Goal: Task Accomplishment & Management: Manage account settings

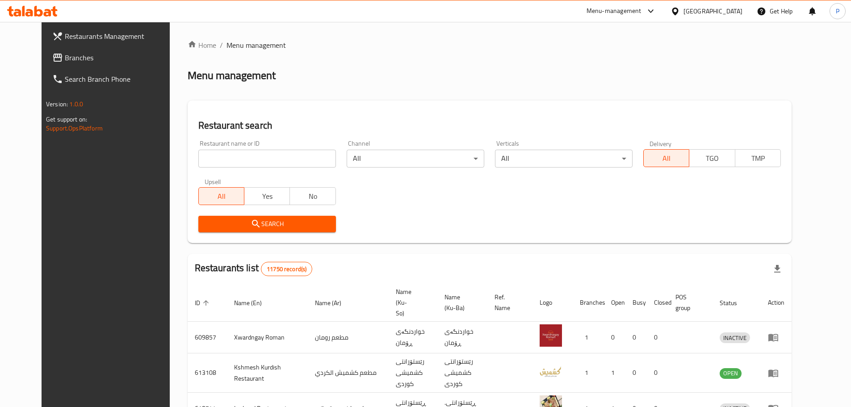
click at [276, 161] on input "search" at bounding box center [267, 159] width 138 height 18
type input "sarchiman"
click button "Search" at bounding box center [267, 224] width 138 height 17
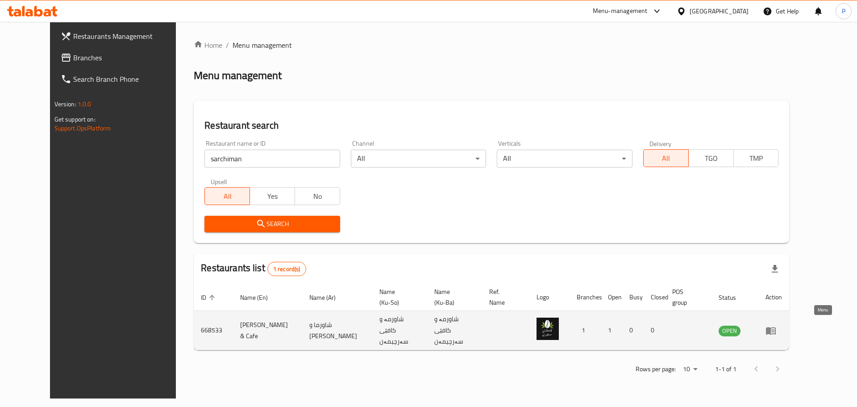
click at [776, 327] on icon "enhanced table" at bounding box center [771, 331] width 10 height 8
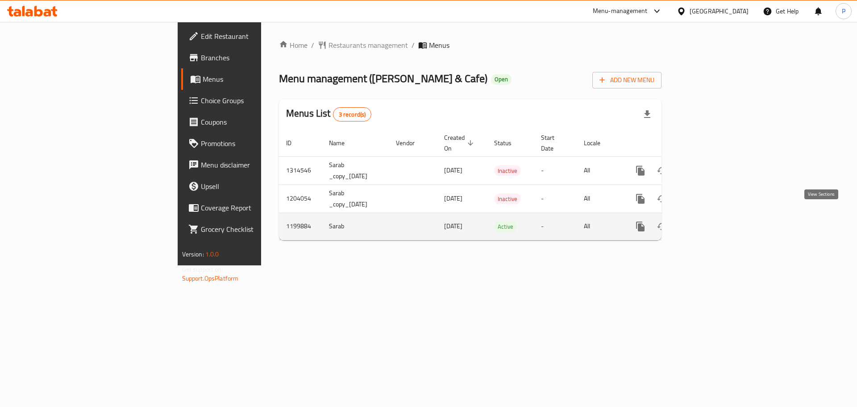
click at [711, 221] on icon "enhanced table" at bounding box center [705, 226] width 11 height 11
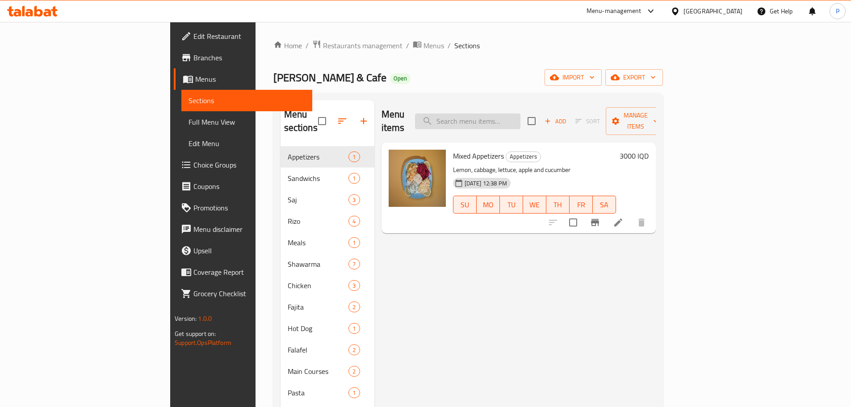
click at [520, 117] on input "search" at bounding box center [467, 121] width 105 height 16
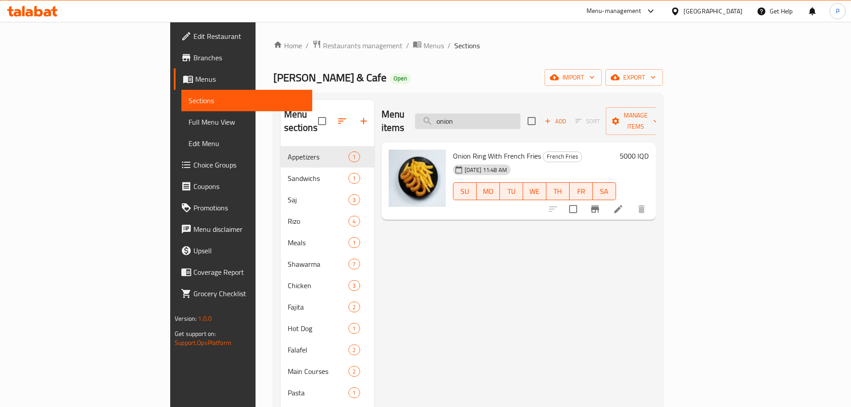
click at [503, 118] on input "onion" at bounding box center [467, 121] width 105 height 16
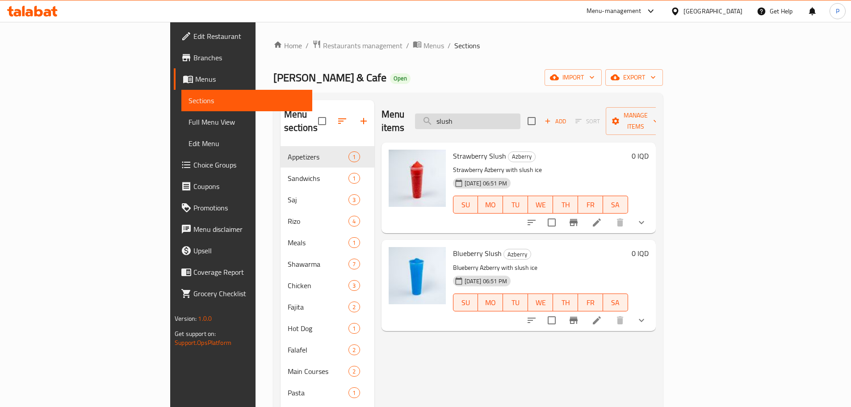
click at [520, 117] on input "slush" at bounding box center [467, 121] width 105 height 16
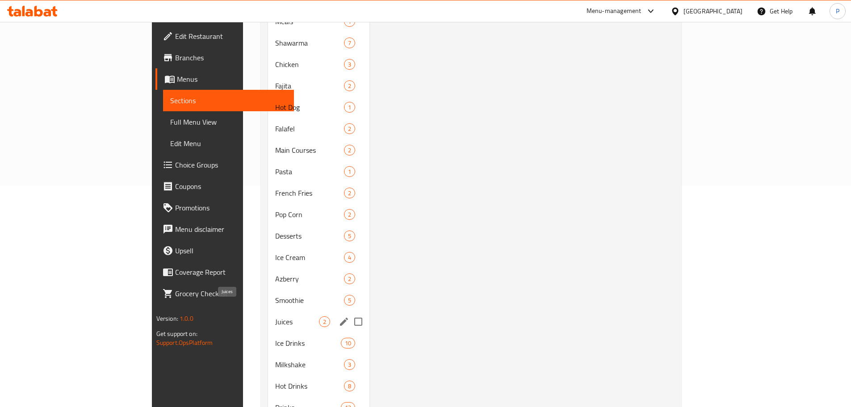
scroll to position [223, 0]
click at [275, 293] on span "Smoothie" at bounding box center [297, 298] width 44 height 11
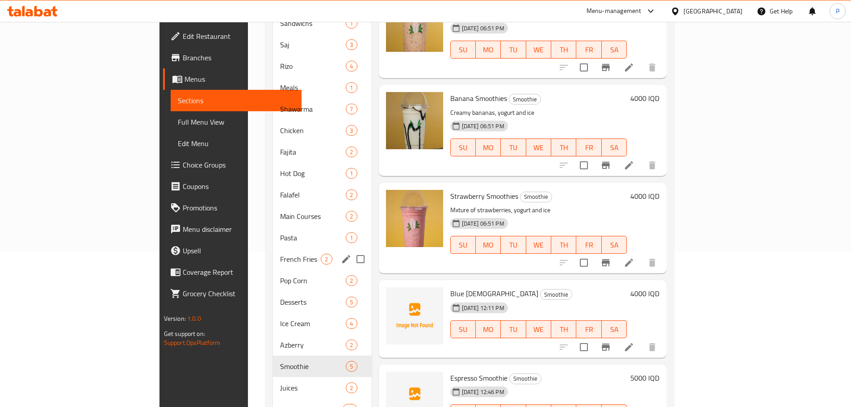
scroll to position [247, 0]
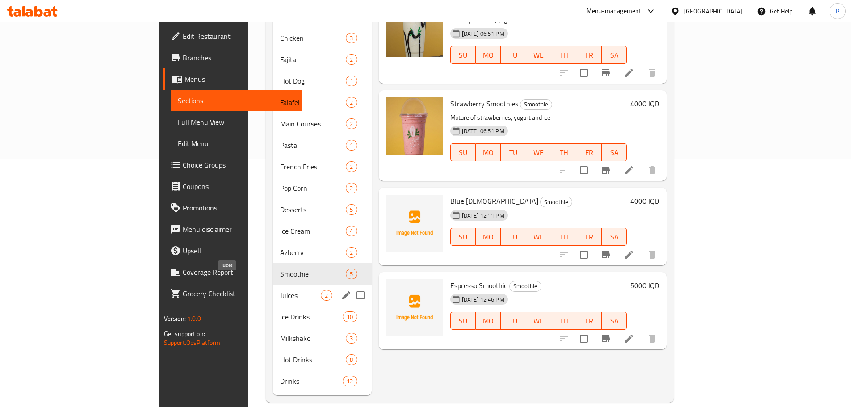
click at [280, 290] on span "Juices" at bounding box center [300, 295] width 41 height 11
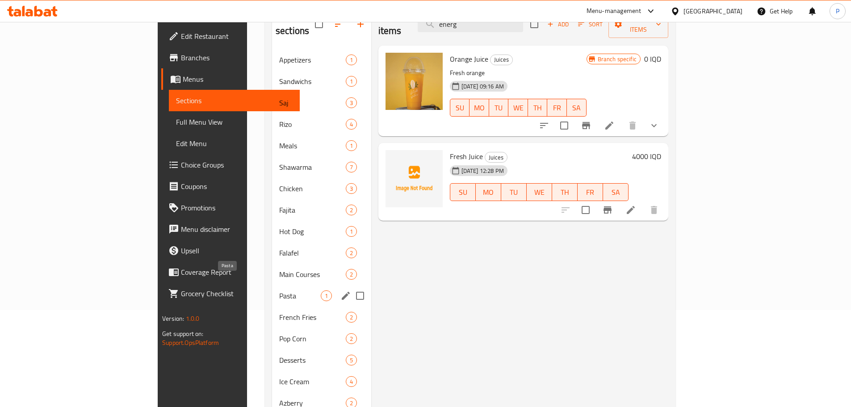
scroll to position [247, 0]
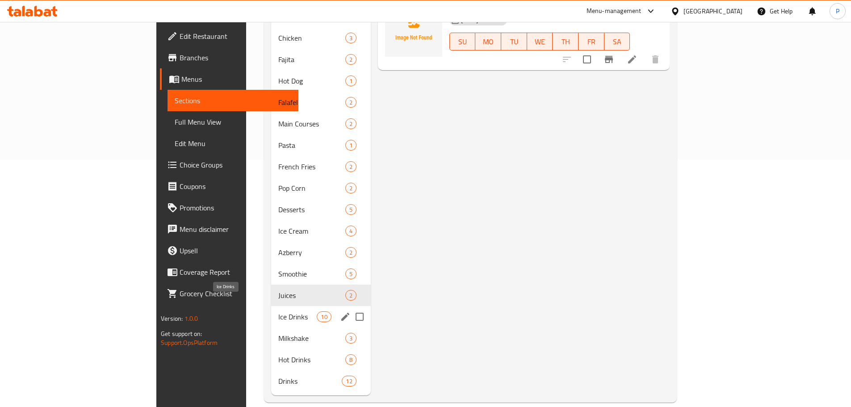
click at [278, 311] on span "Ice Drinks" at bounding box center [297, 316] width 39 height 11
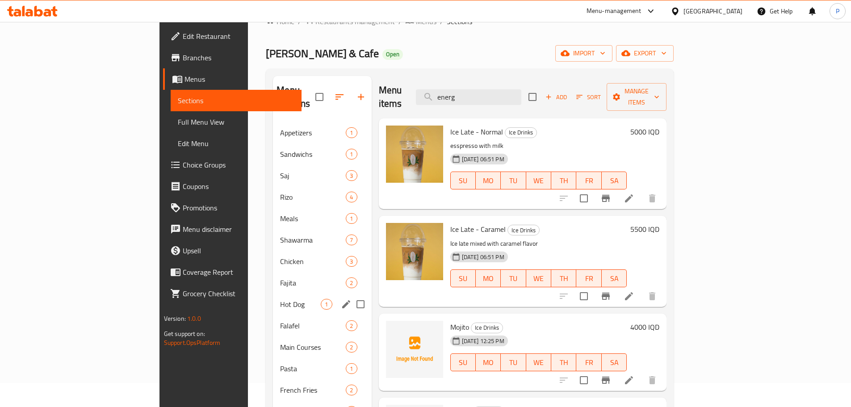
scroll to position [247, 0]
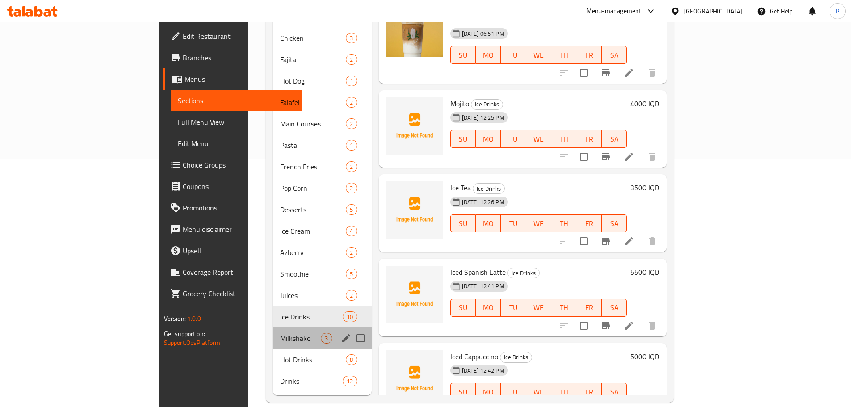
click at [273, 327] on div "Milkshake 3" at bounding box center [322, 337] width 98 height 21
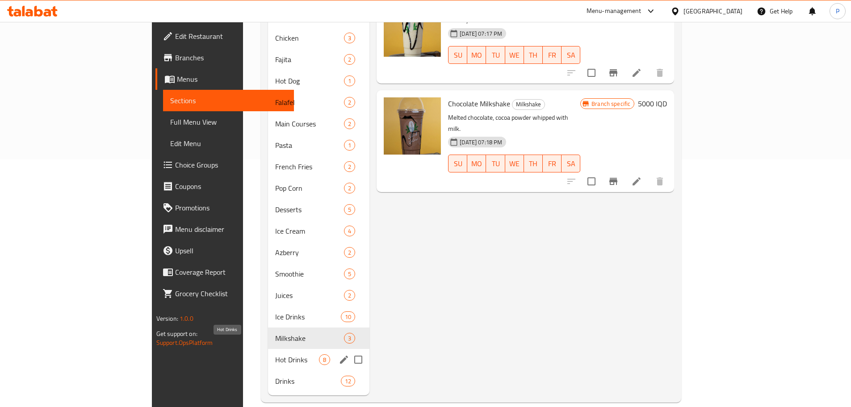
click at [275, 354] on span "Hot Drinks" at bounding box center [297, 359] width 44 height 11
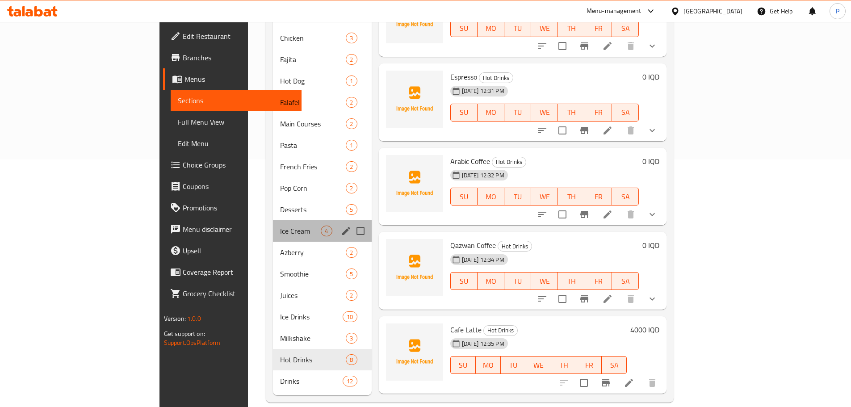
click at [273, 226] on div "Ice Cream 4" at bounding box center [322, 230] width 98 height 21
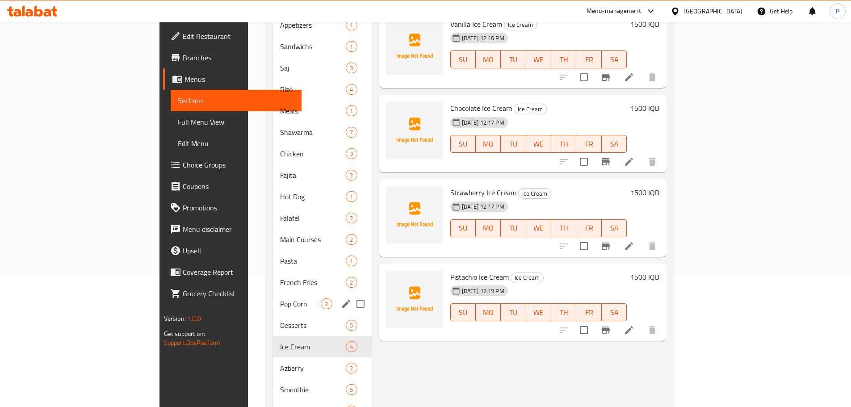
scroll to position [223, 0]
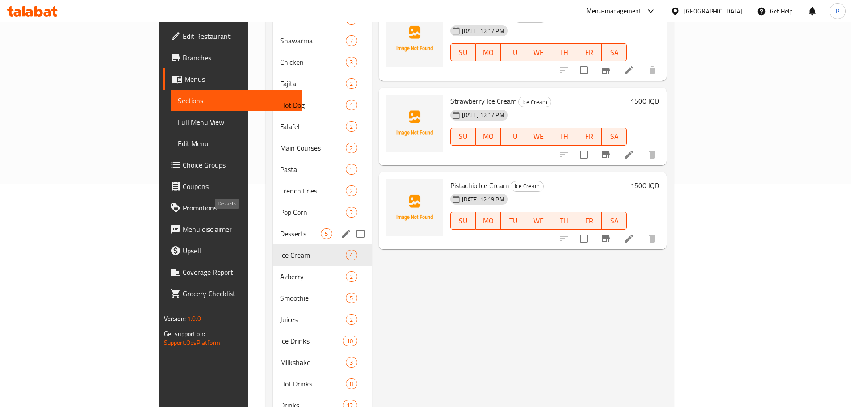
click at [280, 228] on span "Desserts" at bounding box center [300, 233] width 41 height 11
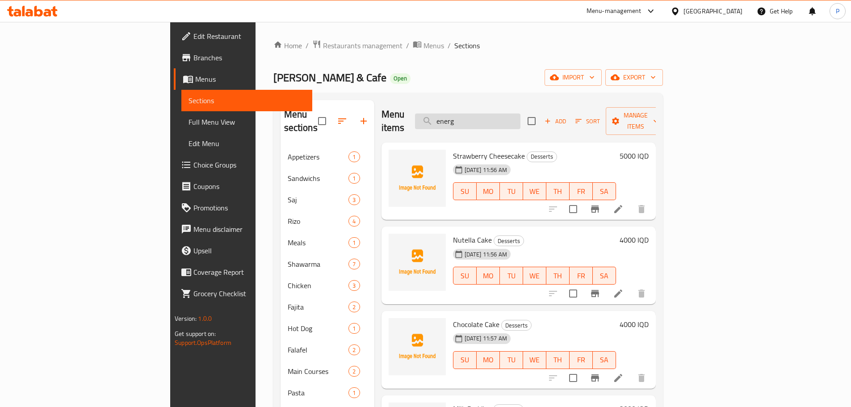
click at [520, 113] on input "energ" at bounding box center [467, 121] width 105 height 16
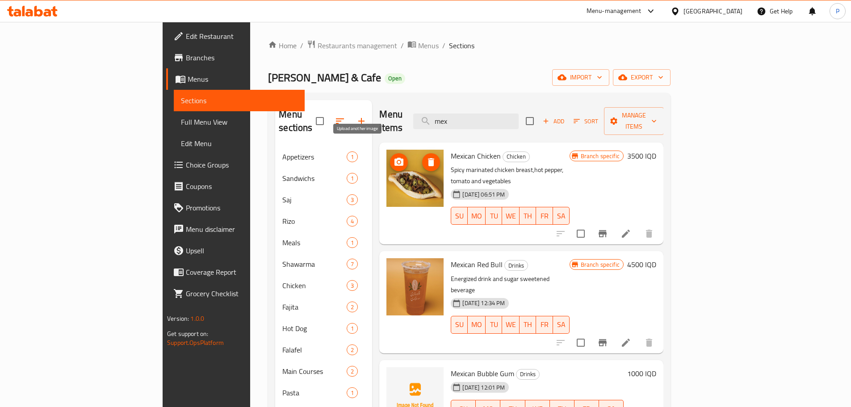
click at [394, 158] on icon "upload picture" at bounding box center [398, 162] width 9 height 8
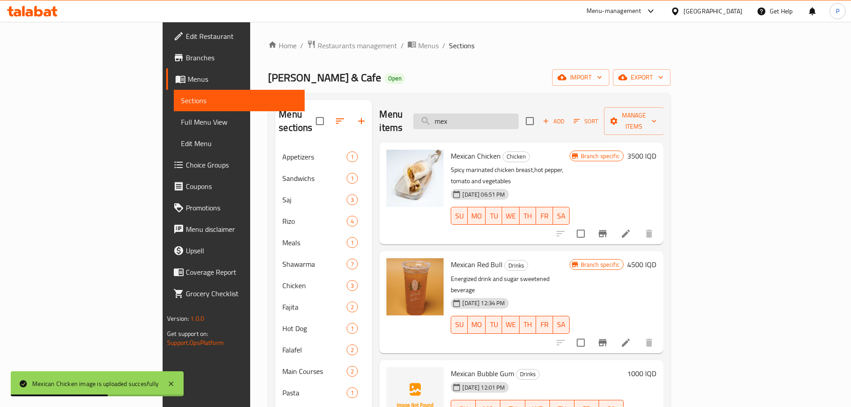
click at [518, 118] on input "mex" at bounding box center [465, 121] width 105 height 16
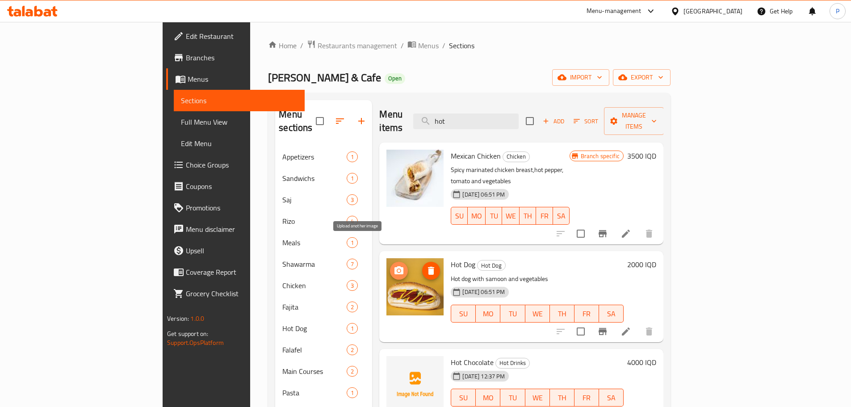
click at [394, 266] on icon "upload picture" at bounding box center [398, 270] width 9 height 8
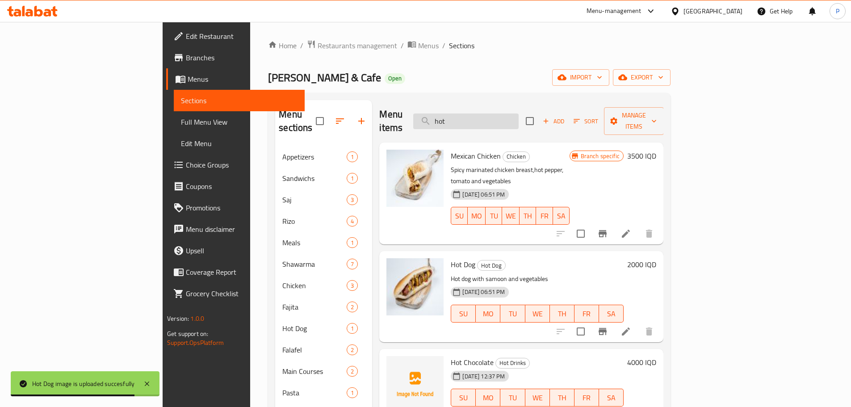
click at [518, 120] on input "hot" at bounding box center [465, 121] width 105 height 16
click at [518, 119] on input "hot" at bounding box center [465, 121] width 105 height 16
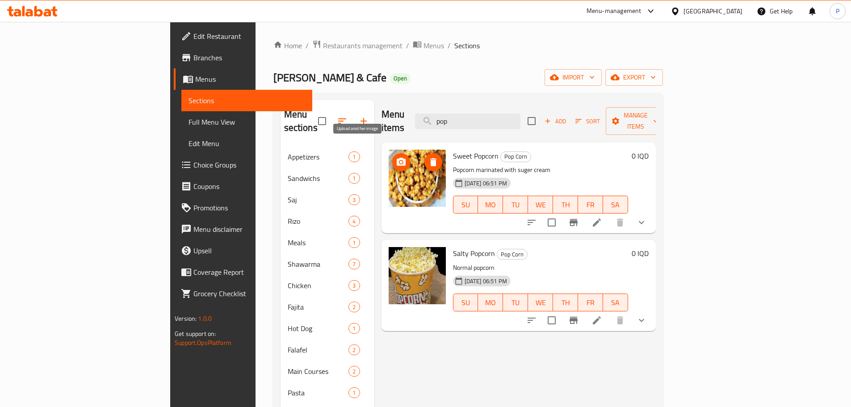
click at [396, 157] on icon "upload picture" at bounding box center [401, 162] width 11 height 11
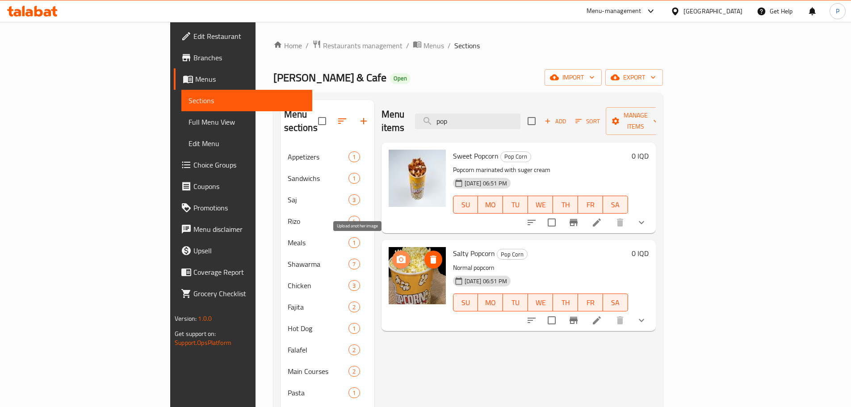
click at [392, 254] on span "upload picture" at bounding box center [401, 259] width 18 height 11
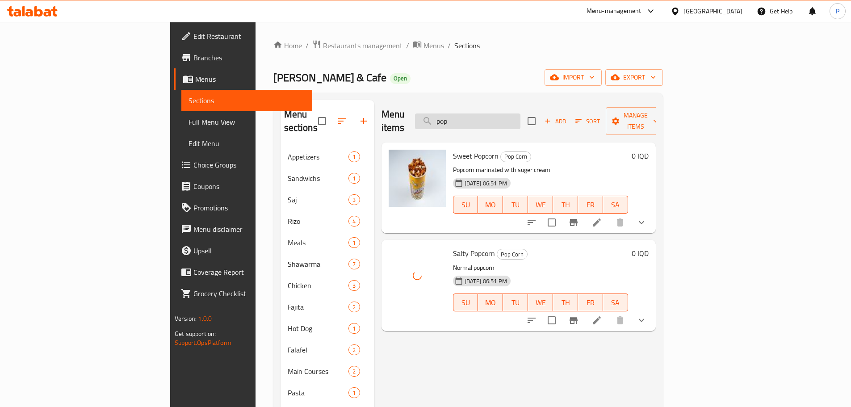
click at [510, 115] on input "pop" at bounding box center [467, 121] width 105 height 16
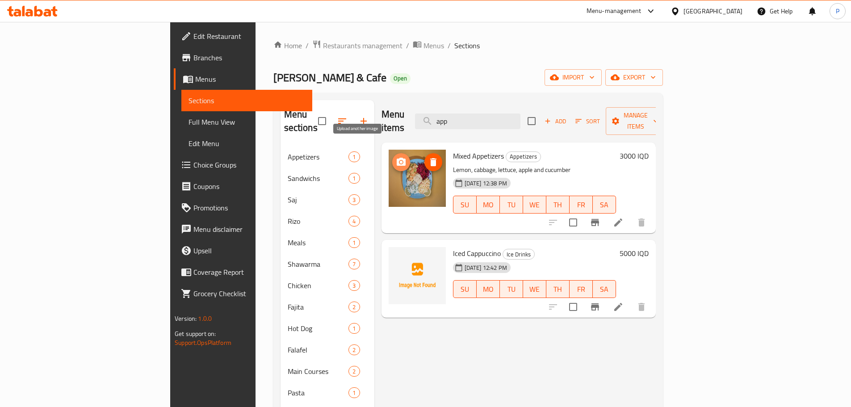
click at [397, 158] on icon "upload picture" at bounding box center [401, 162] width 9 height 8
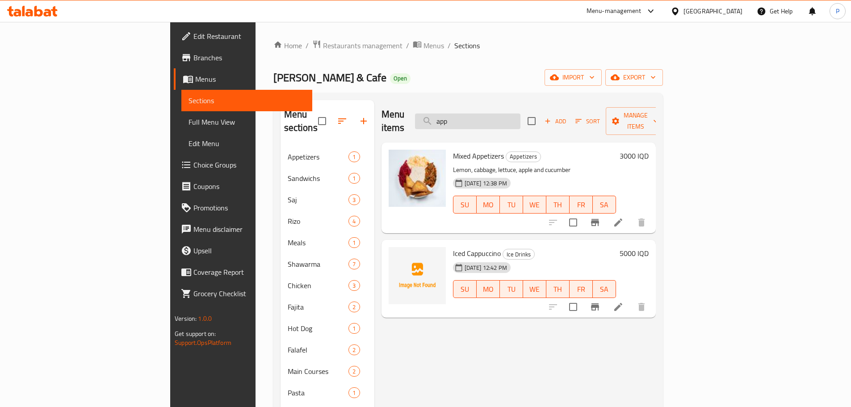
click at [520, 113] on input "app" at bounding box center [467, 121] width 105 height 16
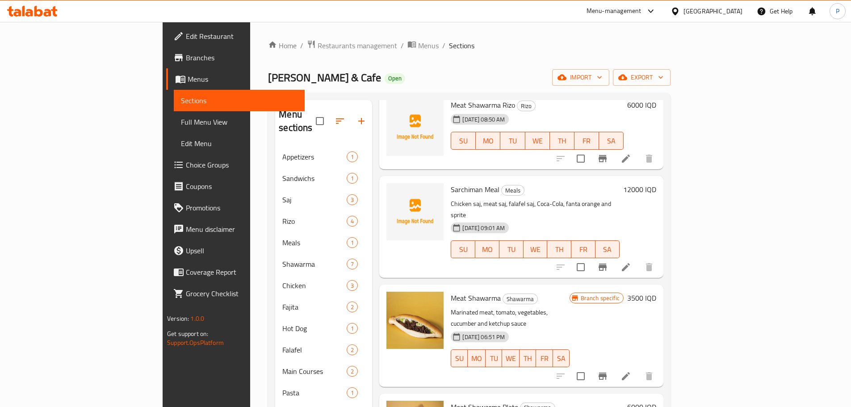
scroll to position [149, 0]
type input "meat"
click at [394, 299] on icon "upload picture" at bounding box center [398, 303] width 9 height 8
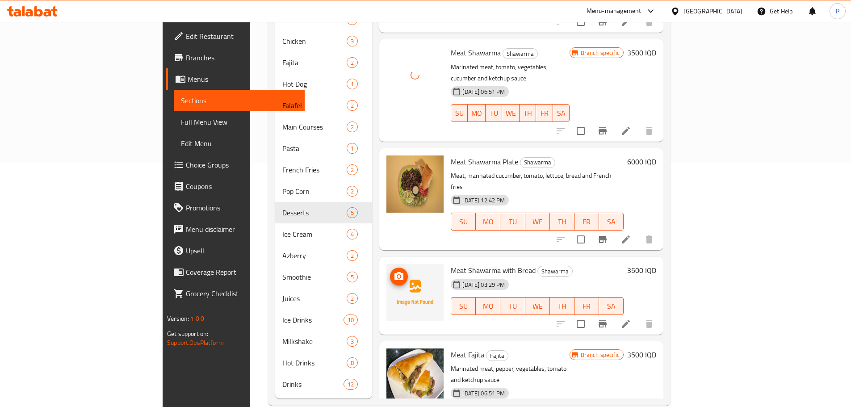
scroll to position [247, 0]
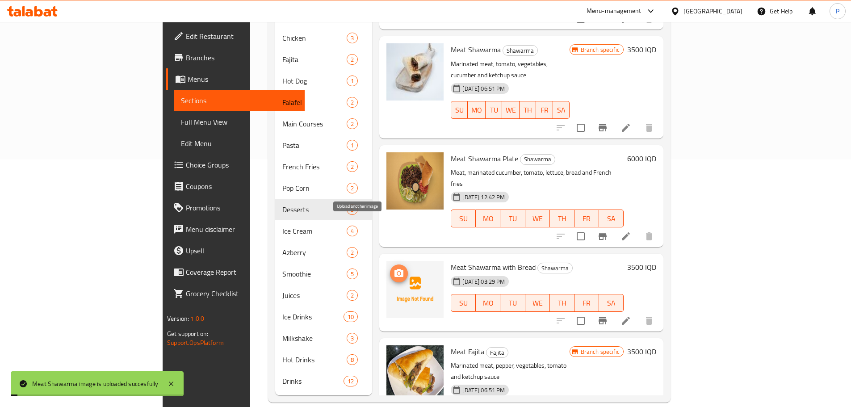
click at [390, 268] on span "upload picture" at bounding box center [399, 273] width 18 height 11
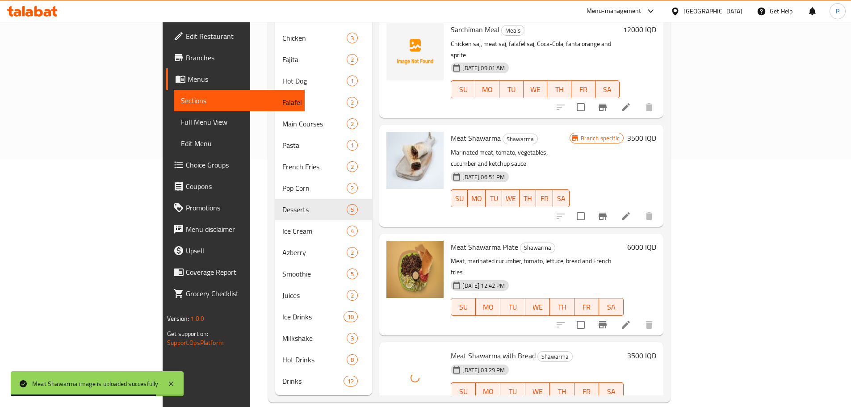
scroll to position [60, 0]
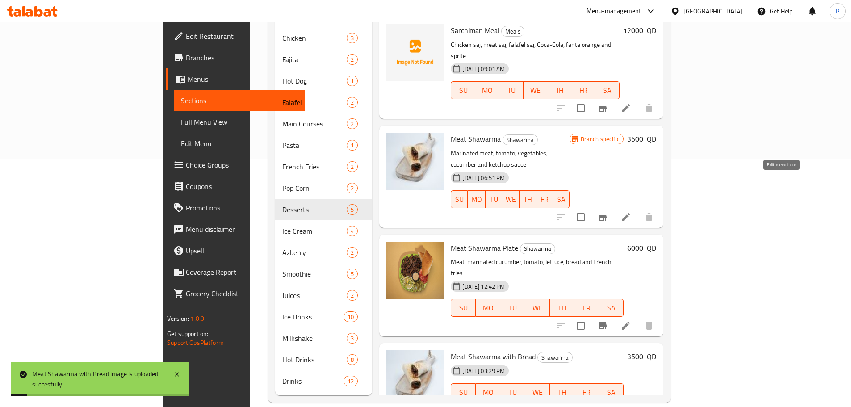
click at [630, 213] on icon at bounding box center [626, 217] width 8 height 8
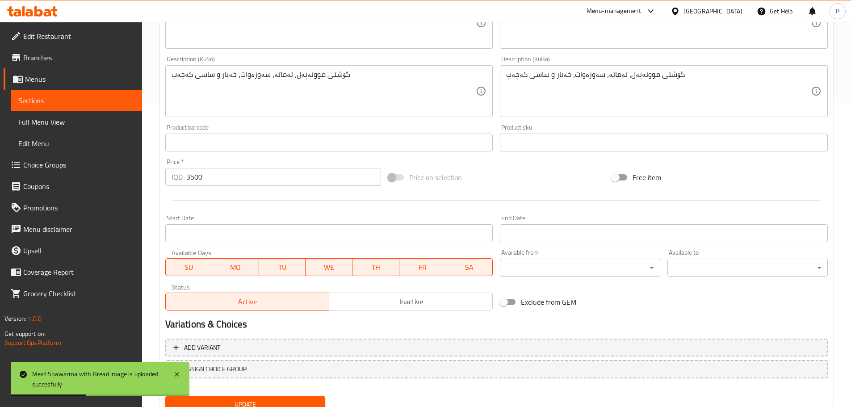
scroll to position [340, 0]
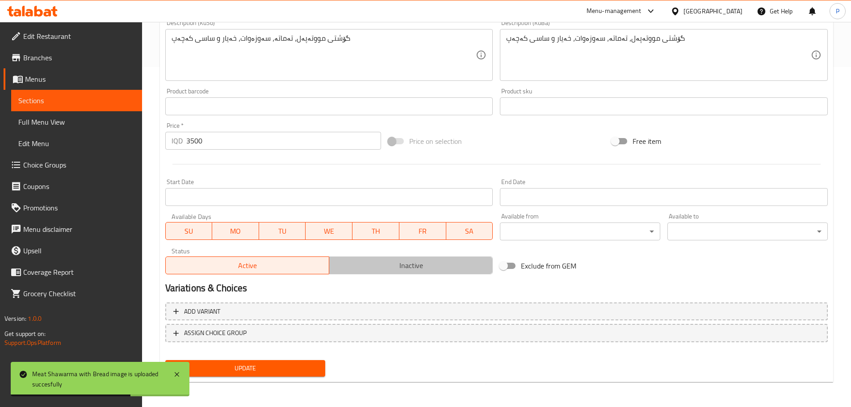
click at [405, 262] on span "Inactive" at bounding box center [411, 265] width 156 height 13
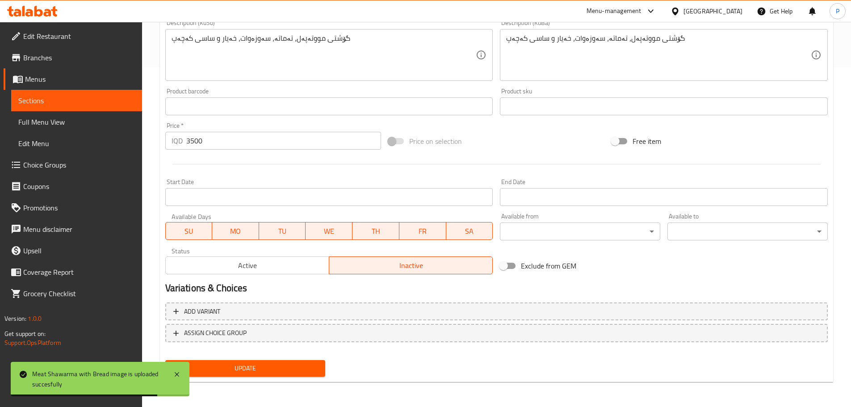
click at [307, 371] on span "Update" at bounding box center [245, 368] width 146 height 11
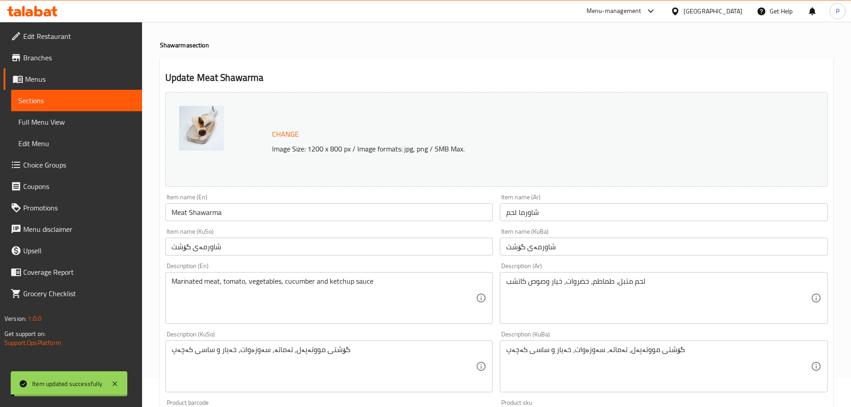
scroll to position [0, 0]
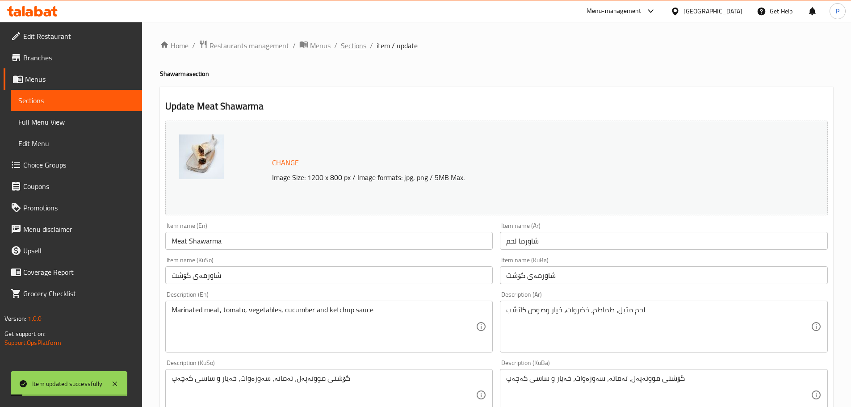
click at [355, 47] on span "Sections" at bounding box center [353, 45] width 25 height 11
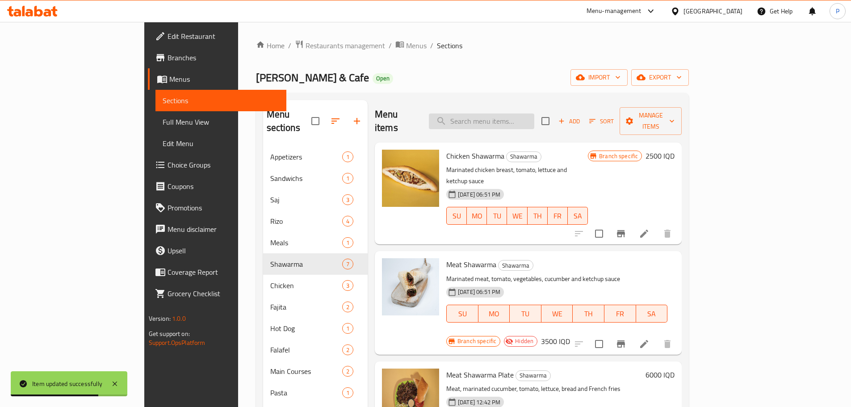
click at [504, 117] on input "search" at bounding box center [481, 121] width 105 height 16
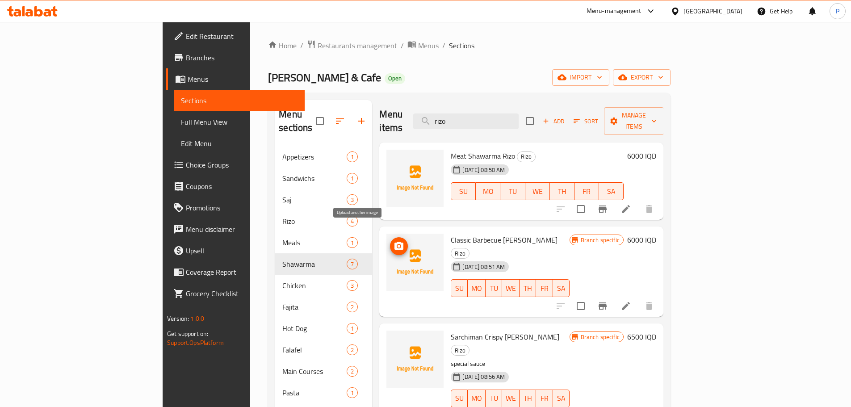
click at [393, 241] on icon "upload picture" at bounding box center [398, 246] width 11 height 11
click at [518, 113] on input "rizo" at bounding box center [465, 121] width 105 height 16
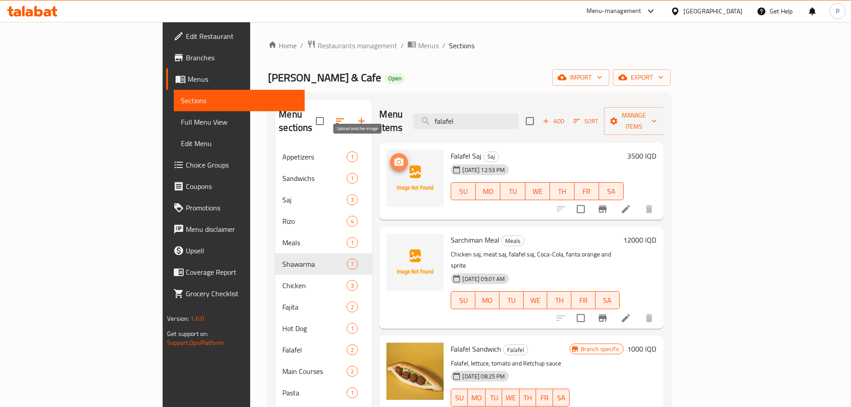
click at [394, 158] on icon "upload picture" at bounding box center [398, 162] width 9 height 8
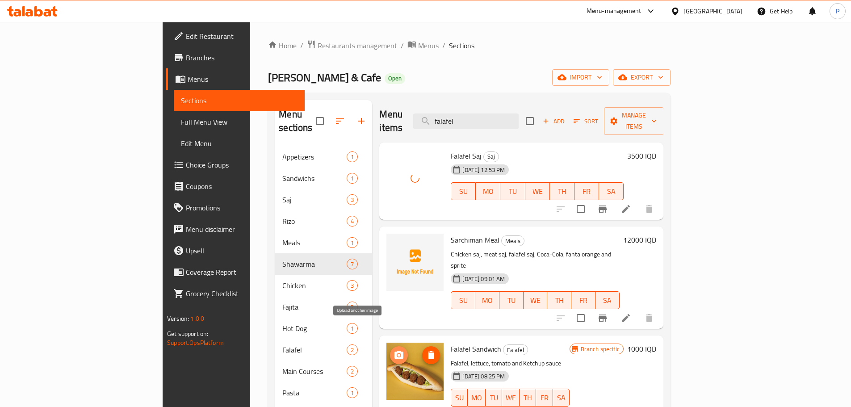
click at [394, 351] on icon "upload picture" at bounding box center [398, 355] width 9 height 8
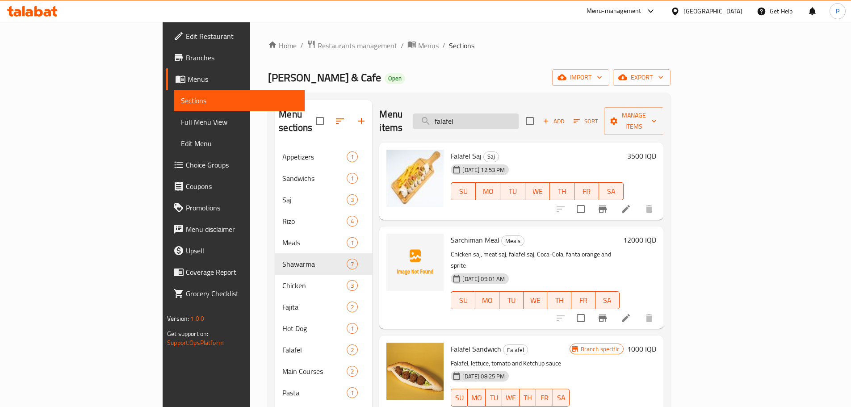
click at [518, 113] on input "falafel" at bounding box center [465, 121] width 105 height 16
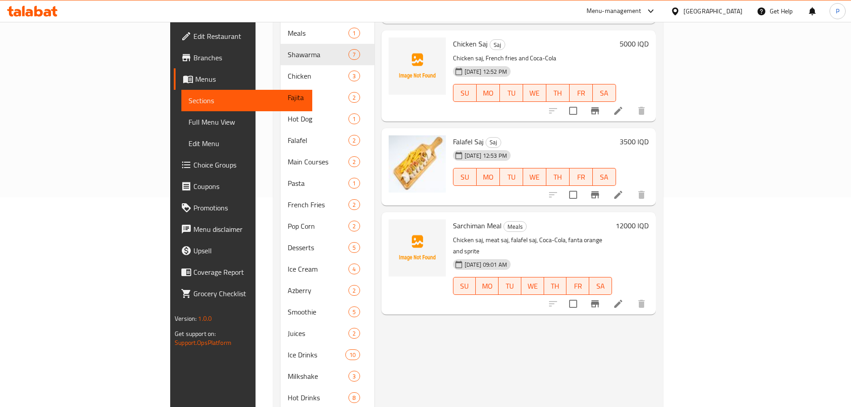
scroll to position [247, 0]
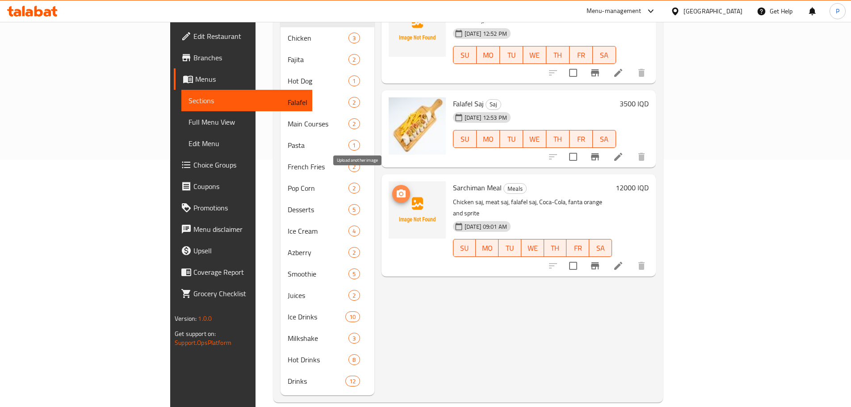
click at [397, 189] on icon "upload picture" at bounding box center [401, 193] width 9 height 8
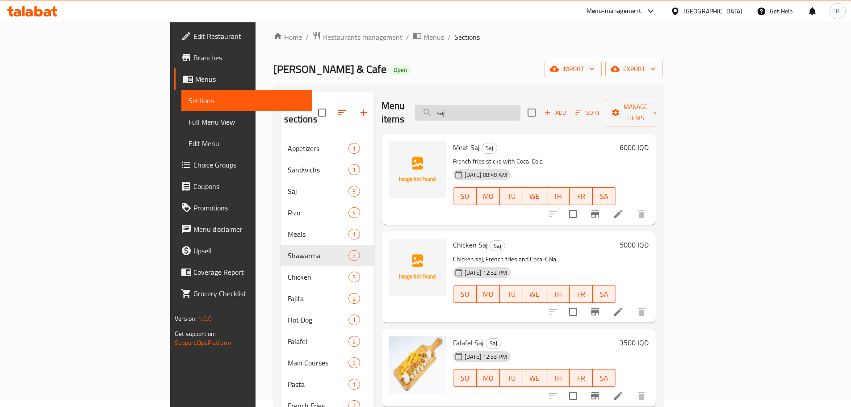
scroll to position [0, 0]
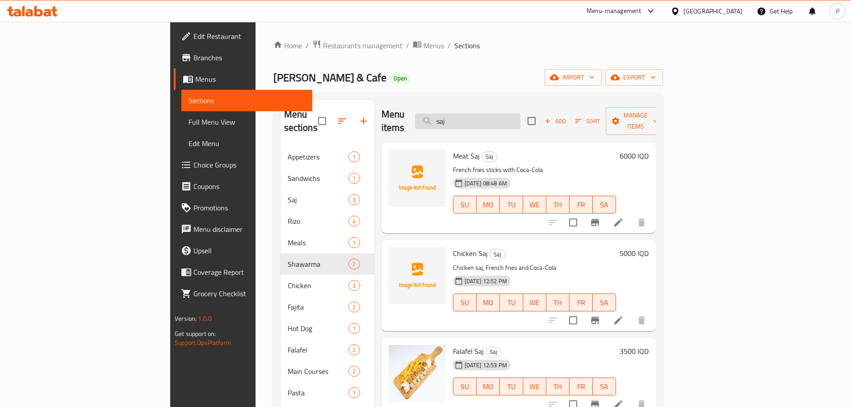
click at [519, 116] on input "saj" at bounding box center [467, 121] width 105 height 16
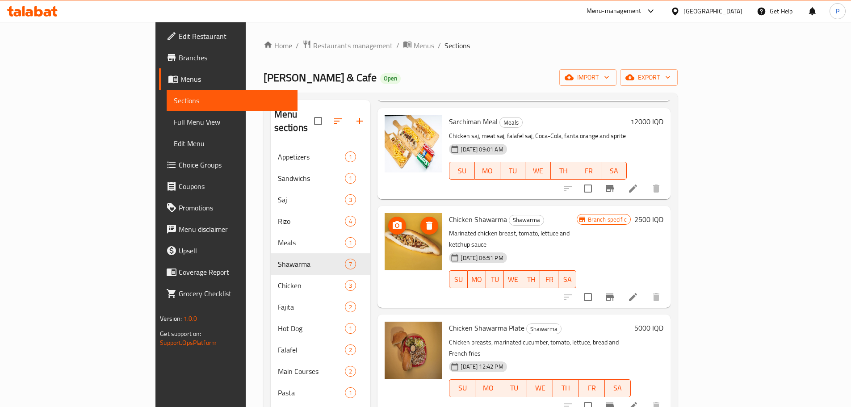
scroll to position [134, 0]
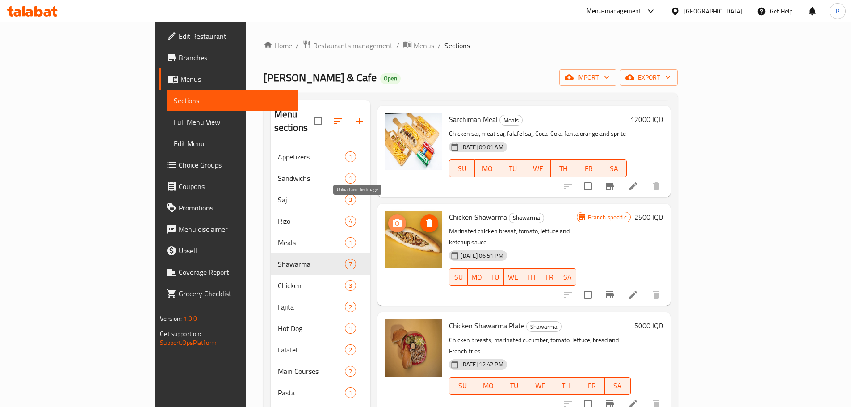
click at [393, 219] on icon "upload picture" at bounding box center [397, 223] width 9 height 8
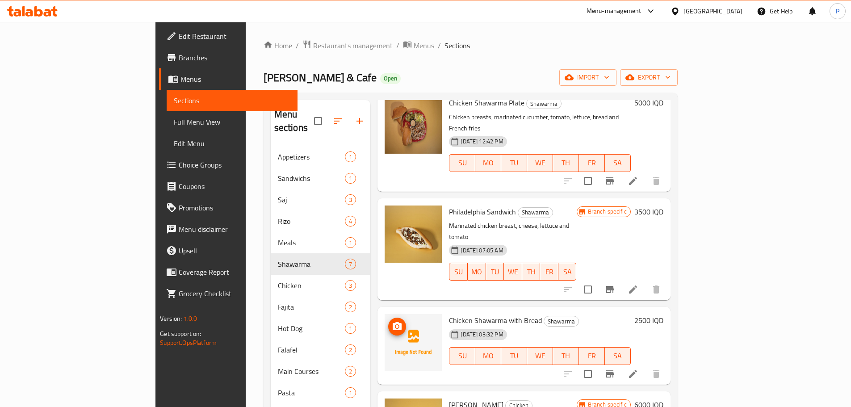
scroll to position [357, 0]
click at [393, 322] on icon "upload picture" at bounding box center [397, 326] width 9 height 8
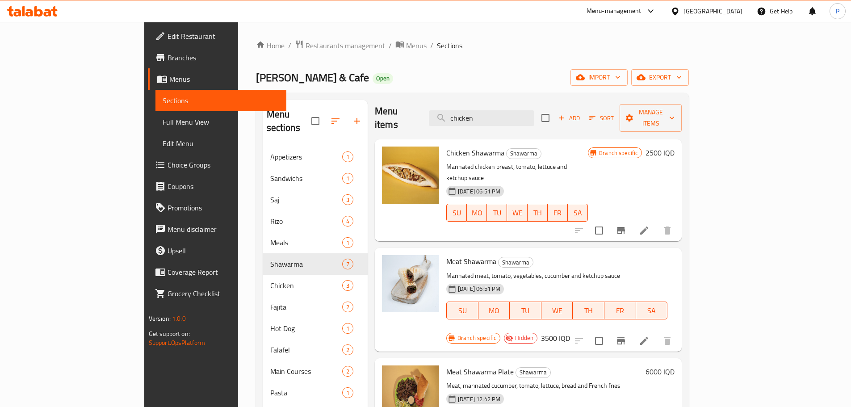
scroll to position [0, 0]
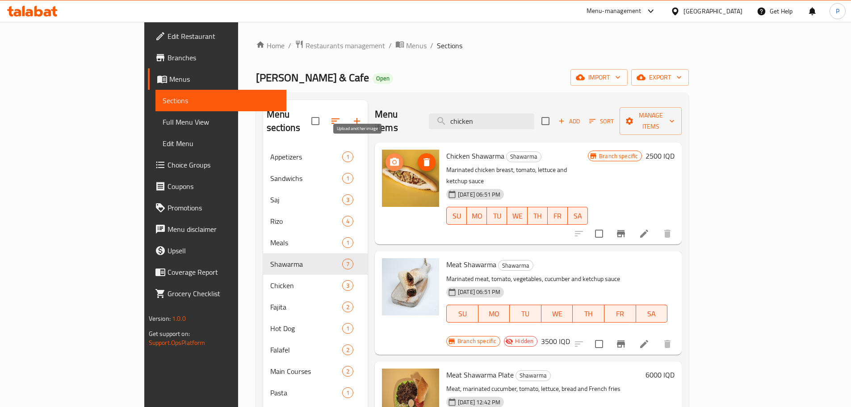
click at [390, 158] on icon "upload picture" at bounding box center [394, 162] width 9 height 8
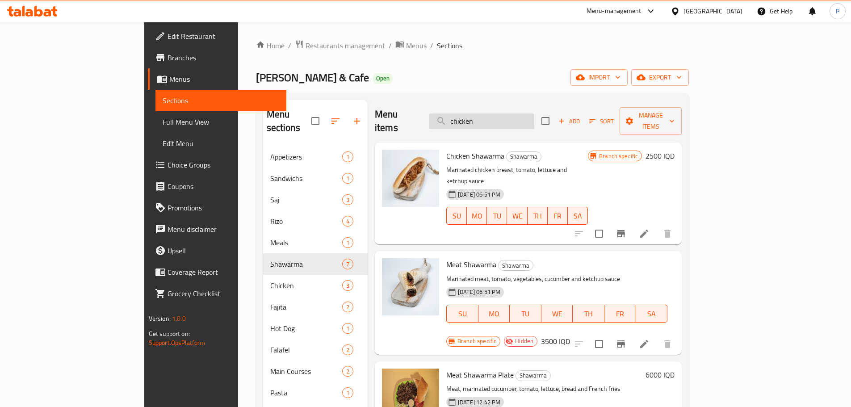
click at [508, 113] on input "chicken" at bounding box center [481, 121] width 105 height 16
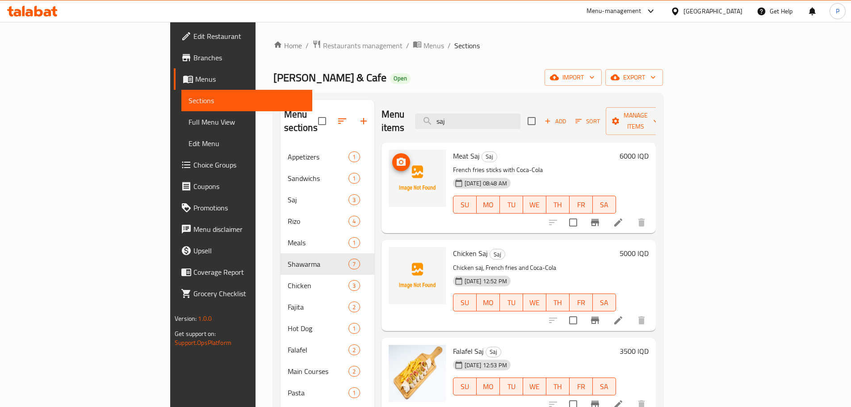
click at [396, 157] on icon "upload picture" at bounding box center [401, 162] width 11 height 11
click at [513, 116] on input "saj" at bounding box center [467, 121] width 105 height 16
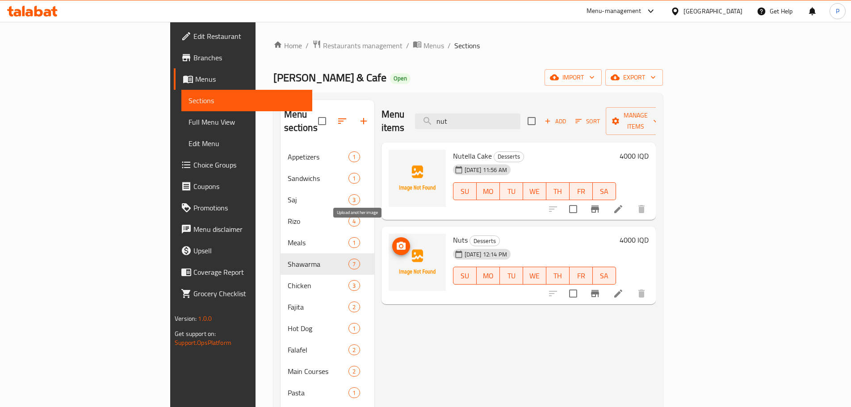
click at [392, 241] on span "upload picture" at bounding box center [401, 246] width 18 height 11
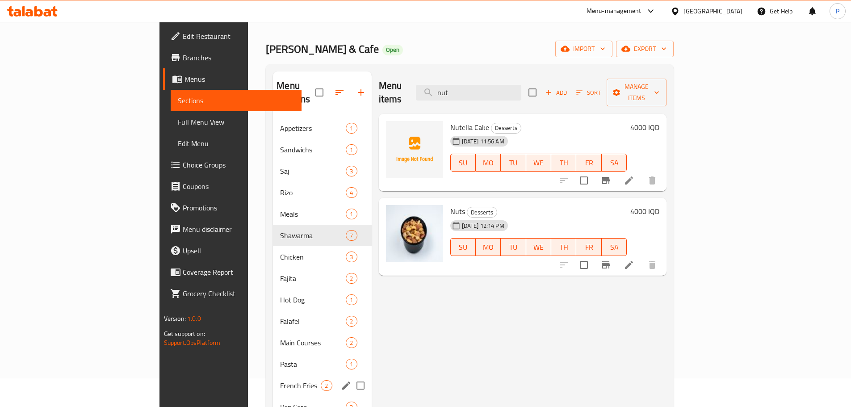
scroll to position [45, 0]
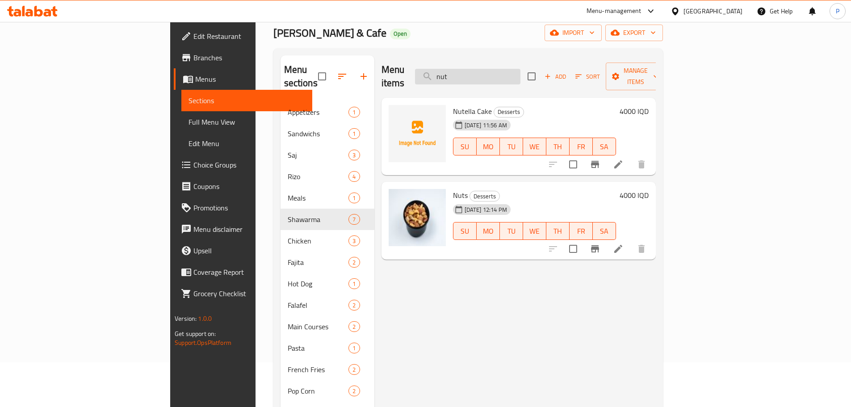
click at [508, 74] on input "nut" at bounding box center [467, 77] width 105 height 16
click at [508, 73] on input "nut" at bounding box center [467, 77] width 105 height 16
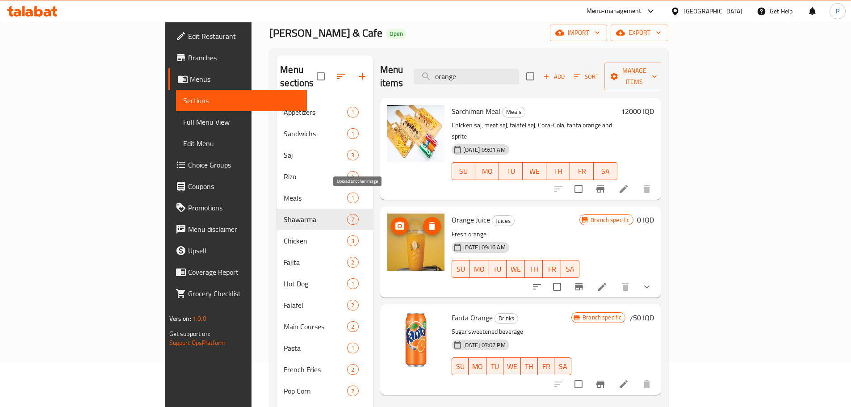
click at [395, 222] on icon "upload picture" at bounding box center [399, 226] width 9 height 8
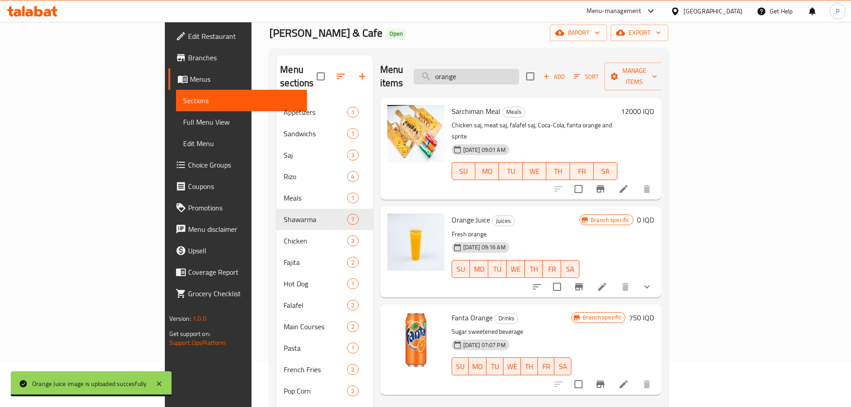
click at [519, 69] on input "orange" at bounding box center [466, 77] width 105 height 16
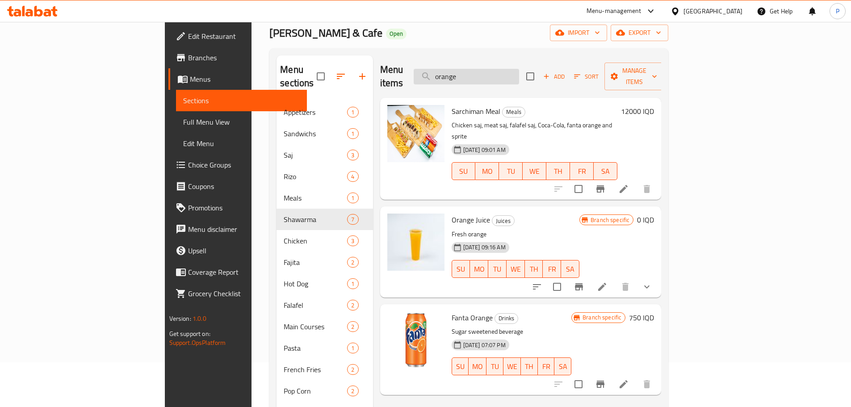
click at [519, 69] on input "orange" at bounding box center [466, 77] width 105 height 16
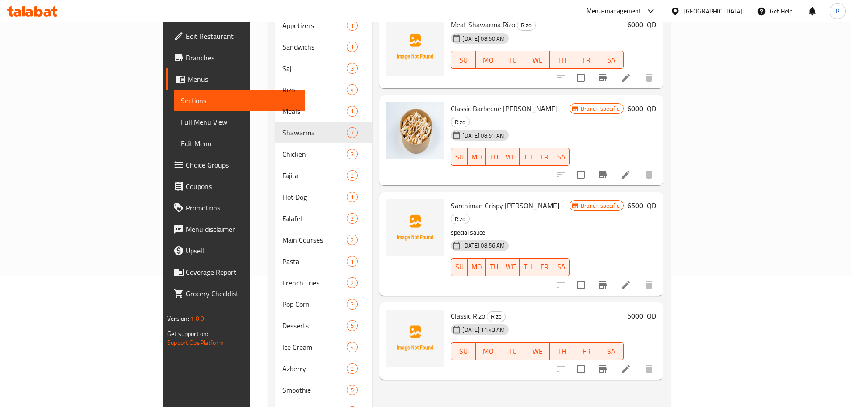
scroll to position [134, 0]
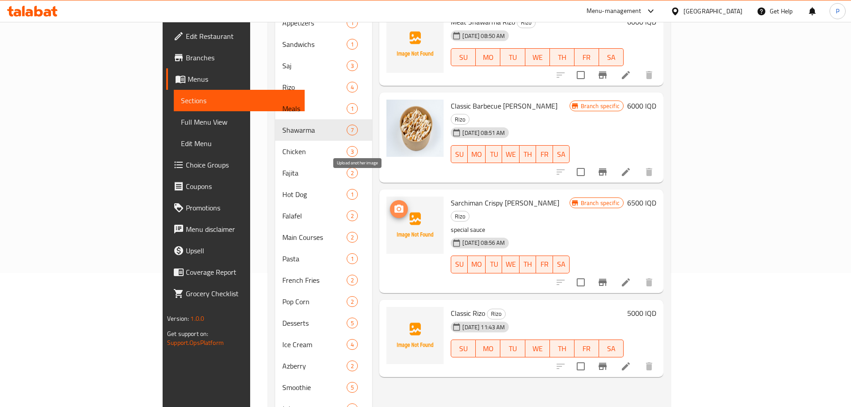
click at [394, 205] on icon "upload picture" at bounding box center [398, 209] width 9 height 8
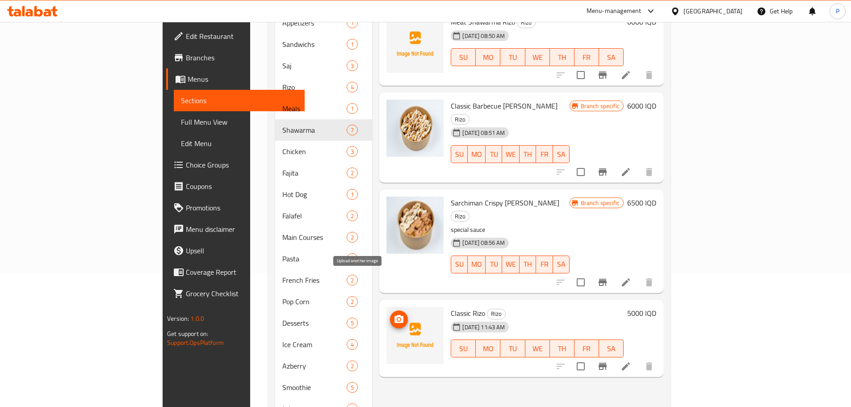
click at [390, 314] on span "upload picture" at bounding box center [399, 319] width 18 height 11
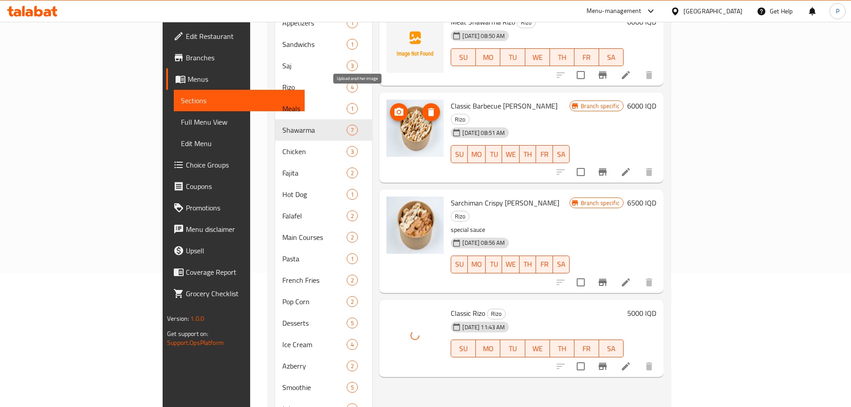
click at [390, 107] on span "upload picture" at bounding box center [399, 112] width 18 height 11
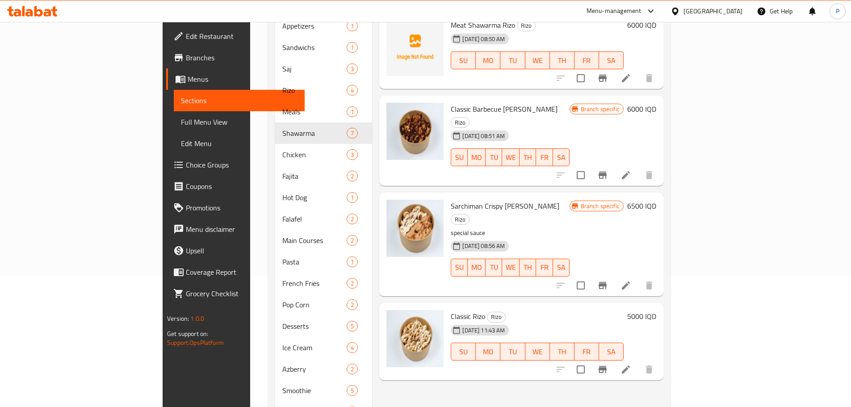
scroll to position [0, 0]
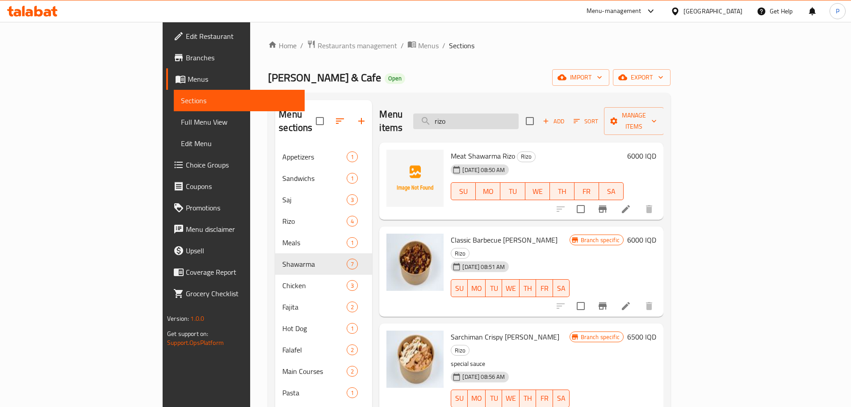
click at [518, 118] on input "rizo" at bounding box center [465, 121] width 105 height 16
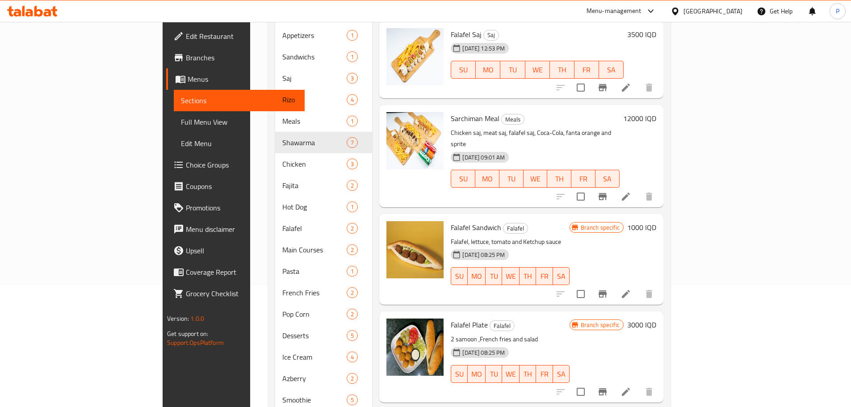
scroll to position [134, 0]
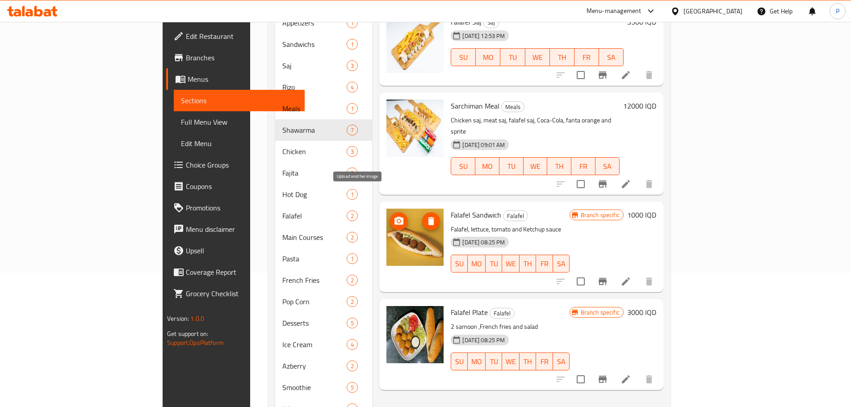
click at [393, 216] on icon "upload picture" at bounding box center [398, 221] width 11 height 11
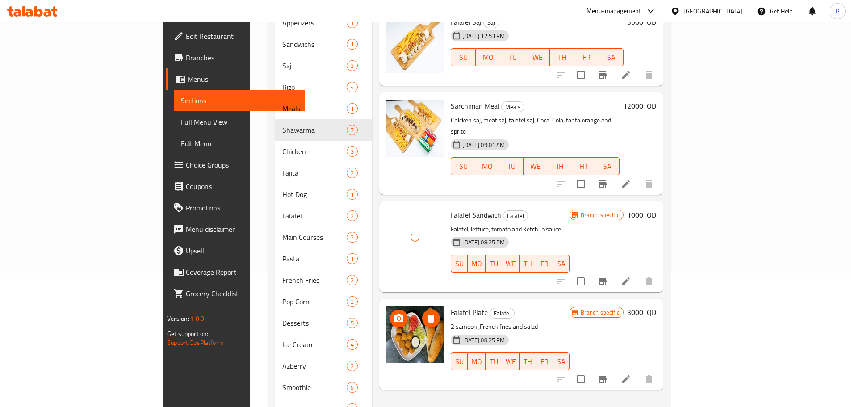
click at [394, 314] on icon "upload picture" at bounding box center [398, 318] width 9 height 8
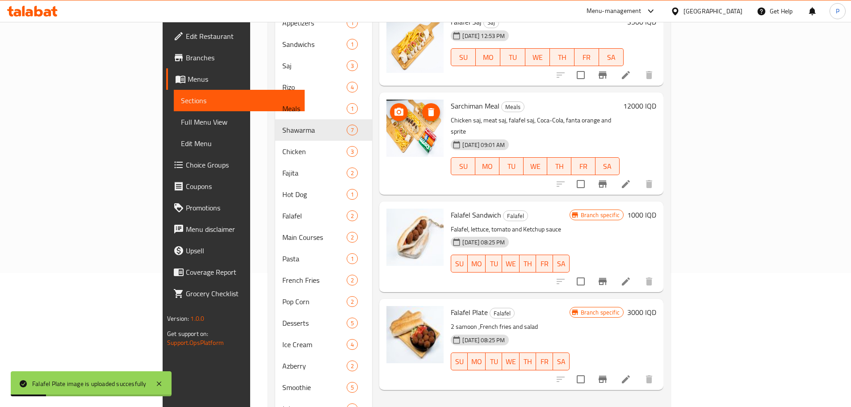
scroll to position [0, 0]
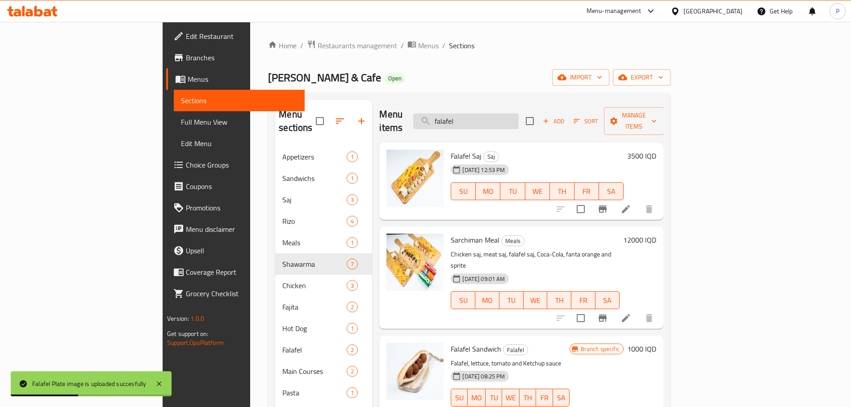
click at [518, 118] on input "falafel" at bounding box center [465, 121] width 105 height 16
click at [518, 117] on input "falafel" at bounding box center [465, 121] width 105 height 16
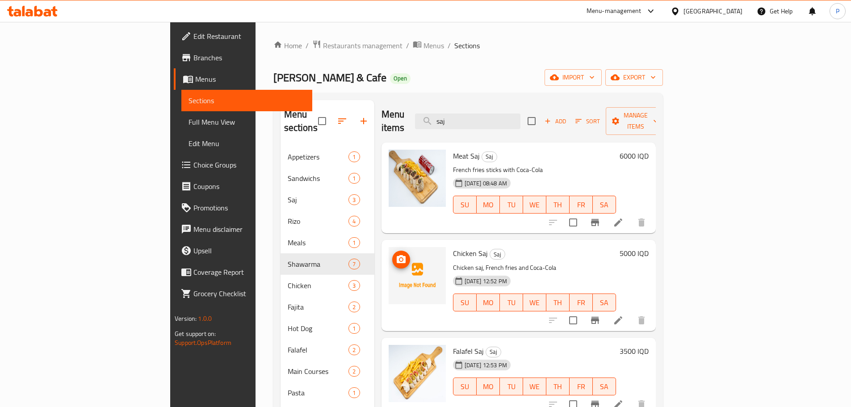
type input "saj"
click at [396, 254] on icon "upload picture" at bounding box center [401, 259] width 11 height 11
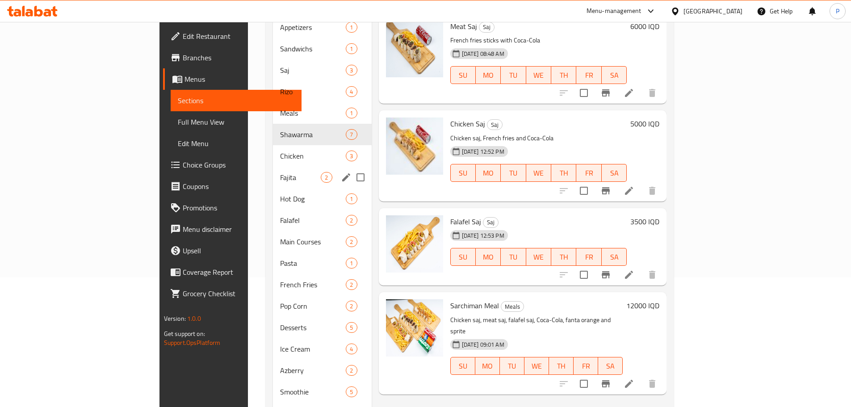
scroll to position [134, 0]
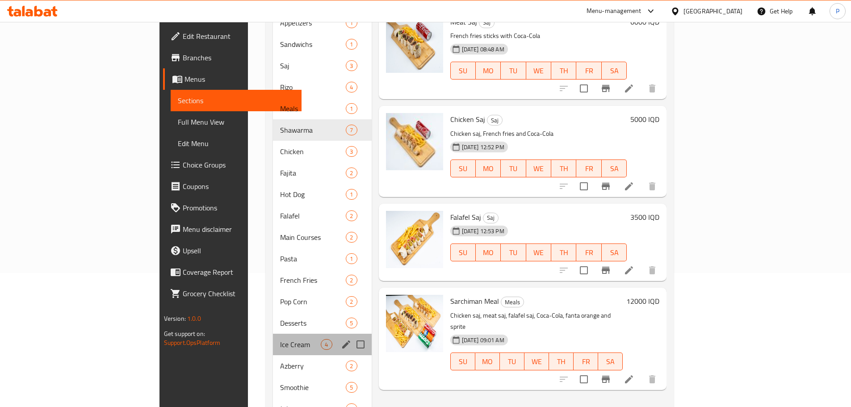
click at [273, 334] on div "Ice Cream 4" at bounding box center [322, 344] width 98 height 21
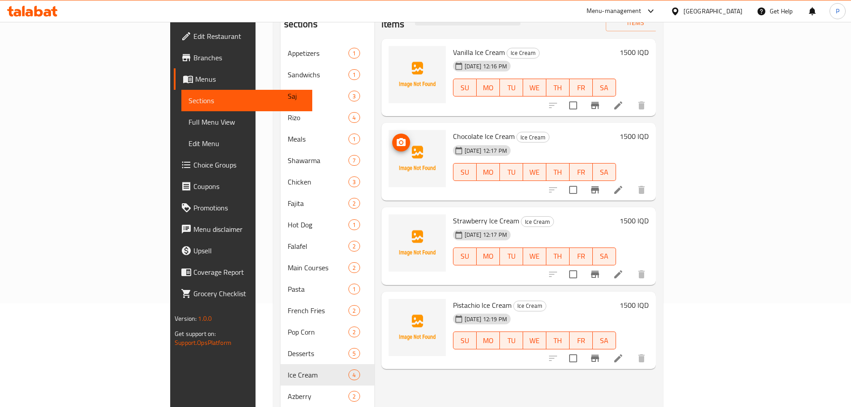
scroll to position [89, 0]
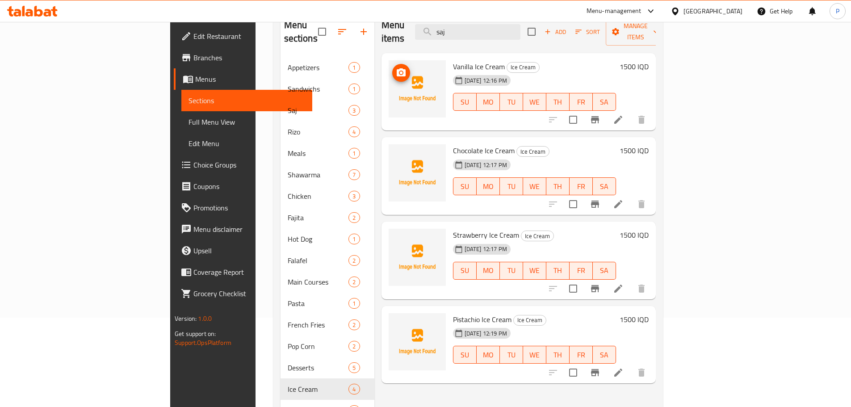
click at [396, 67] on icon "upload picture" at bounding box center [401, 72] width 11 height 11
click at [392, 148] on button "upload picture" at bounding box center [401, 157] width 18 height 18
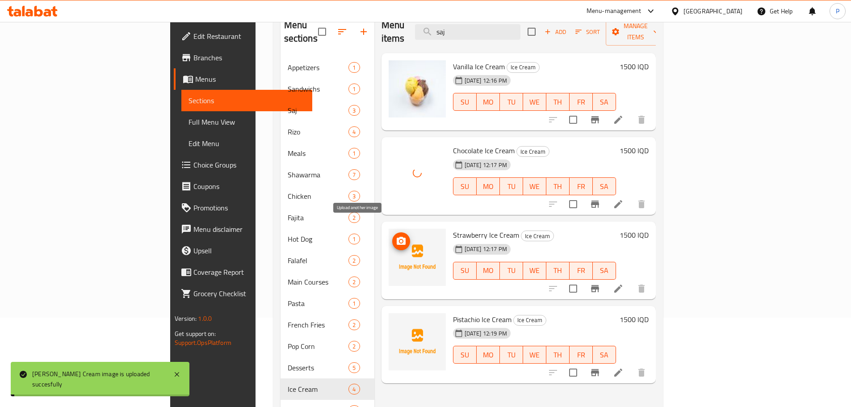
click at [396, 236] on icon "upload picture" at bounding box center [401, 241] width 11 height 11
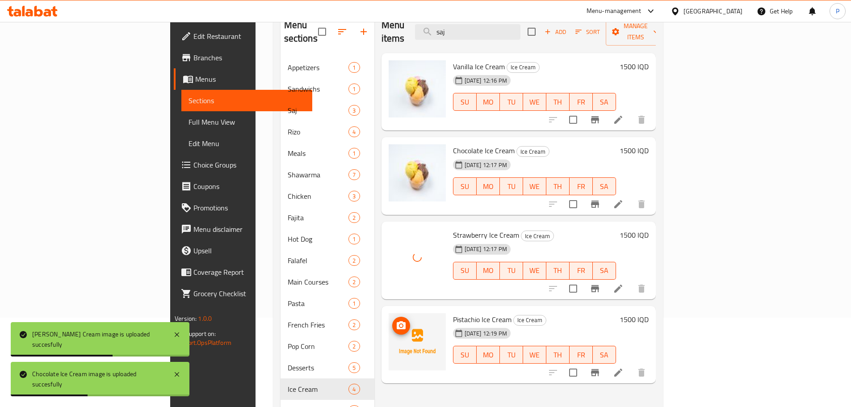
click at [397, 321] on icon "upload picture" at bounding box center [401, 325] width 9 height 8
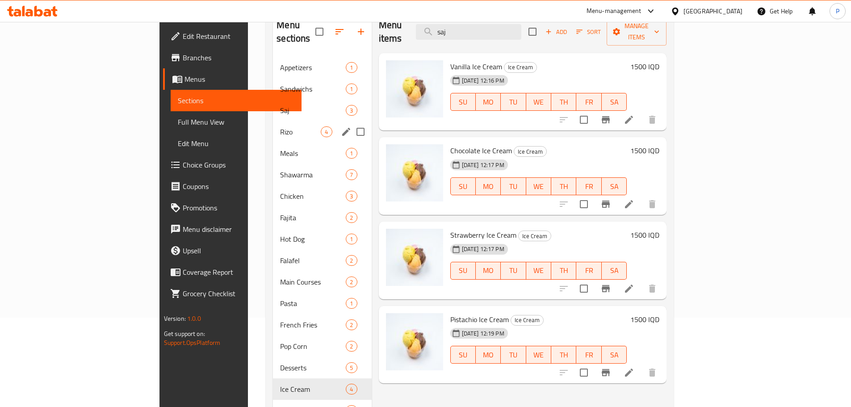
click at [273, 121] on div "Rizo 4" at bounding box center [322, 131] width 98 height 21
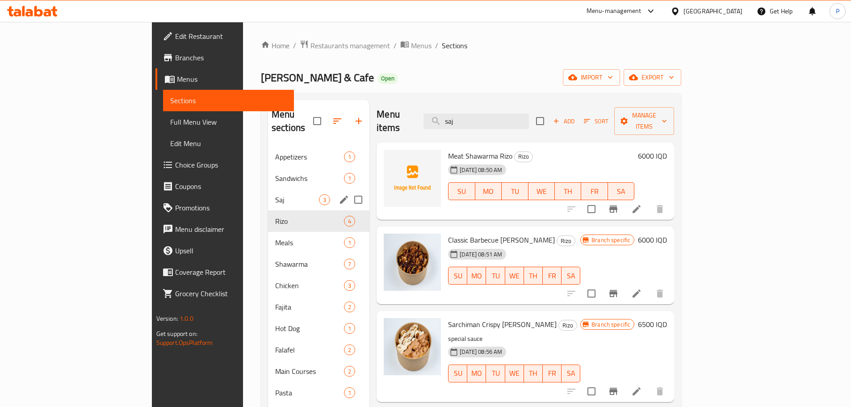
click at [268, 189] on div "Saj 3" at bounding box center [318, 199] width 101 height 21
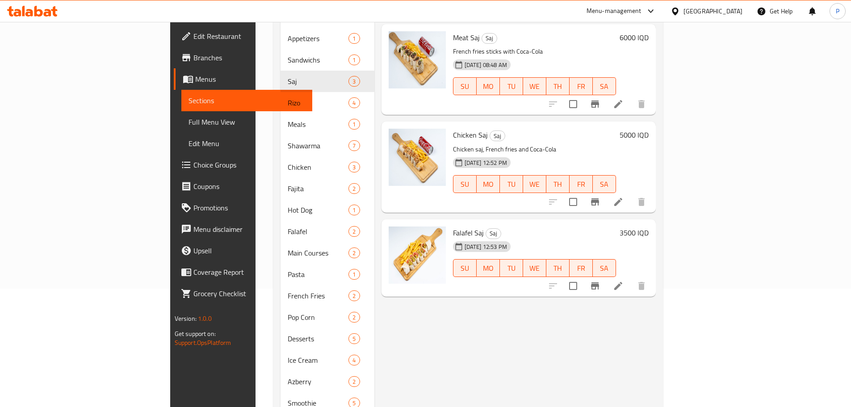
scroll to position [247, 0]
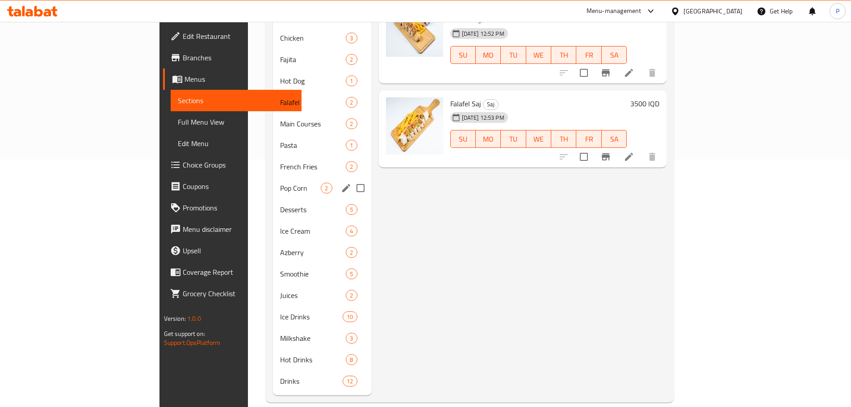
click at [273, 177] on div "Pop Corn 2" at bounding box center [322, 187] width 98 height 21
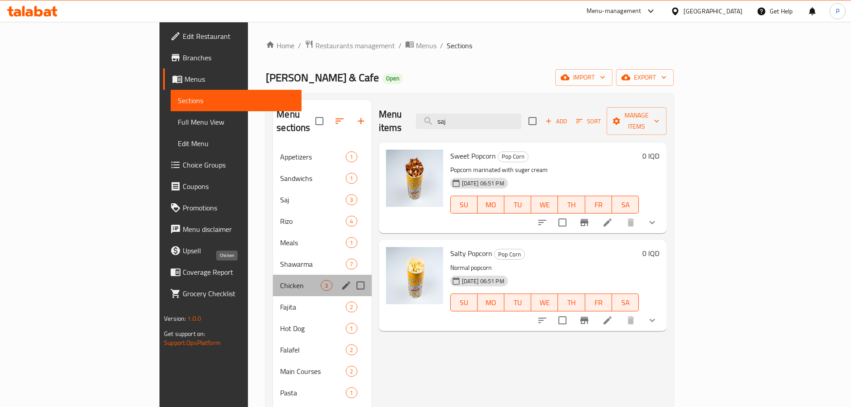
click at [280, 280] on span "Chicken" at bounding box center [300, 285] width 41 height 11
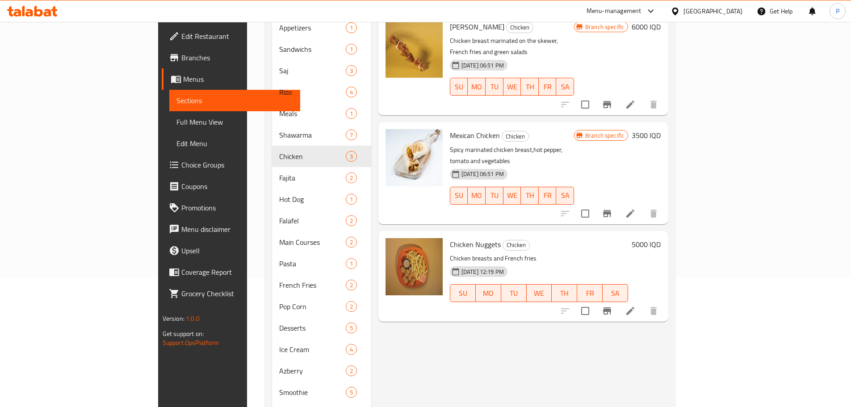
scroll to position [45, 0]
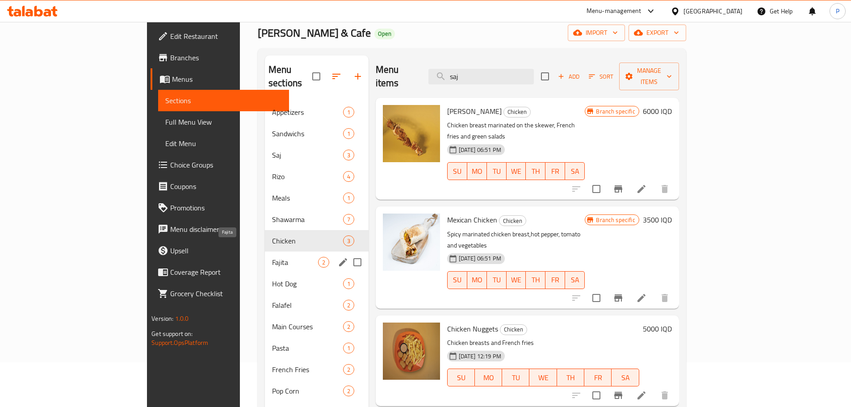
click at [272, 257] on span "Fajita" at bounding box center [295, 262] width 46 height 11
